Goal: Task Accomplishment & Management: Use online tool/utility

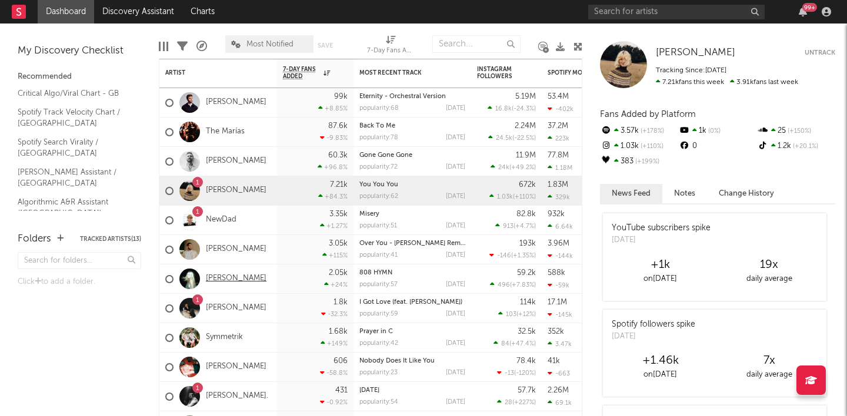
click at [226, 275] on link "[PERSON_NAME]" at bounding box center [236, 279] width 61 height 10
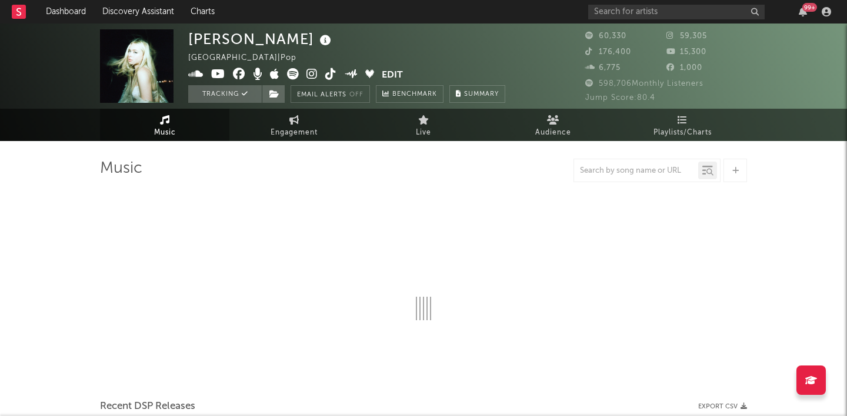
select select "6m"
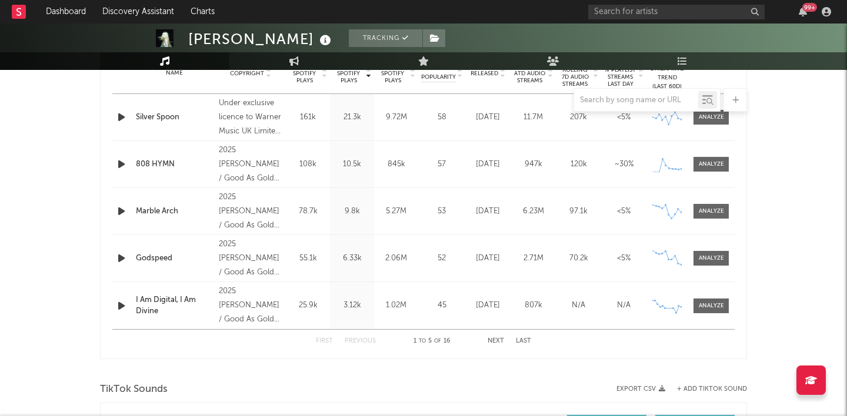
scroll to position [496, 0]
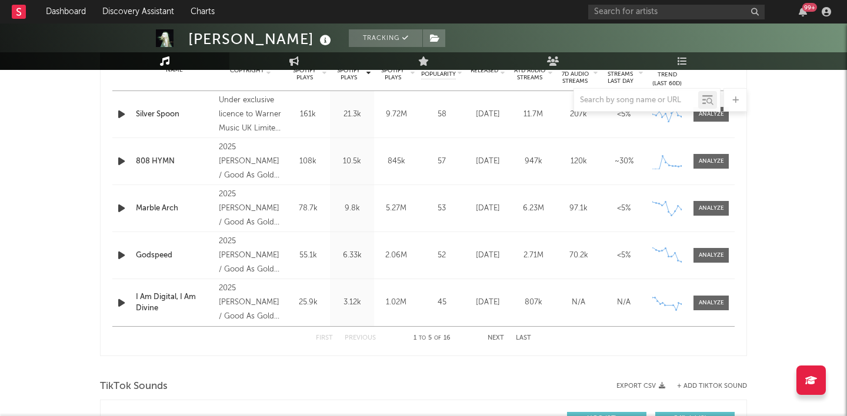
click at [696, 384] on button "+ Add TikTok Sound" at bounding box center [712, 386] width 70 height 6
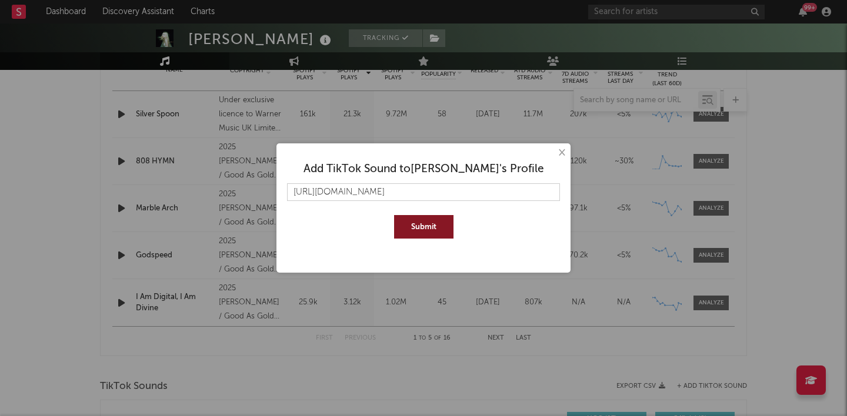
scroll to position [0, 69]
type input "[URL][DOMAIN_NAME]"
click at [429, 222] on button "Submit" at bounding box center [423, 227] width 59 height 24
